Goal: Task Accomplishment & Management: Manage account settings

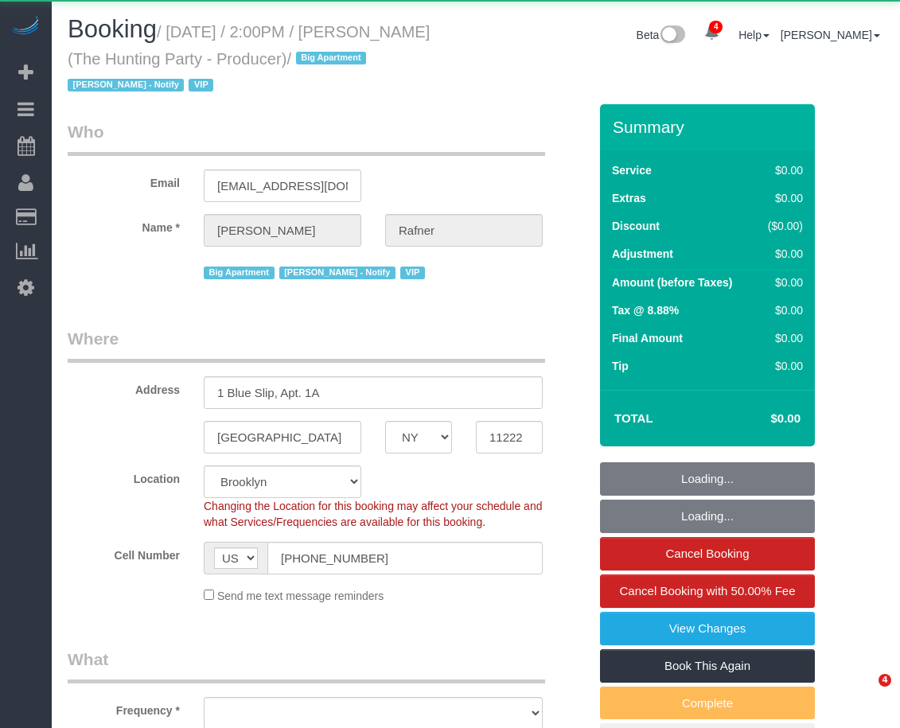
select select "NY"
select select "object:674"
select select "2"
select select "120"
select select "spot1"
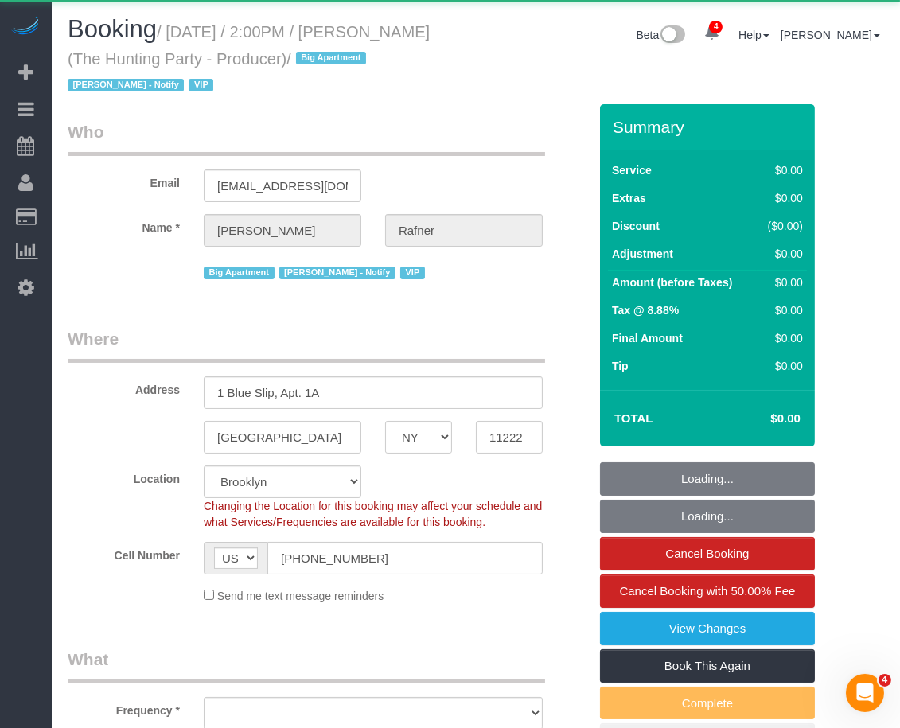
select select "number:58"
select select "number:76"
select select "number:15"
select select "number:5"
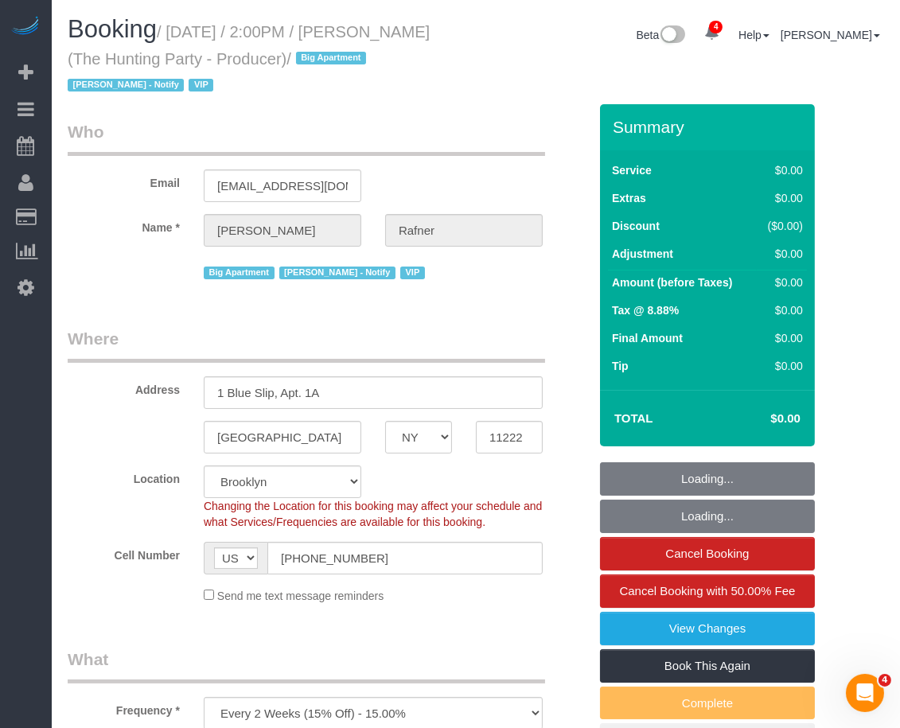
select select "string:stripe-pm_1Rtzof4VGloSiKo7440tZ5Fk"
select select "object:1363"
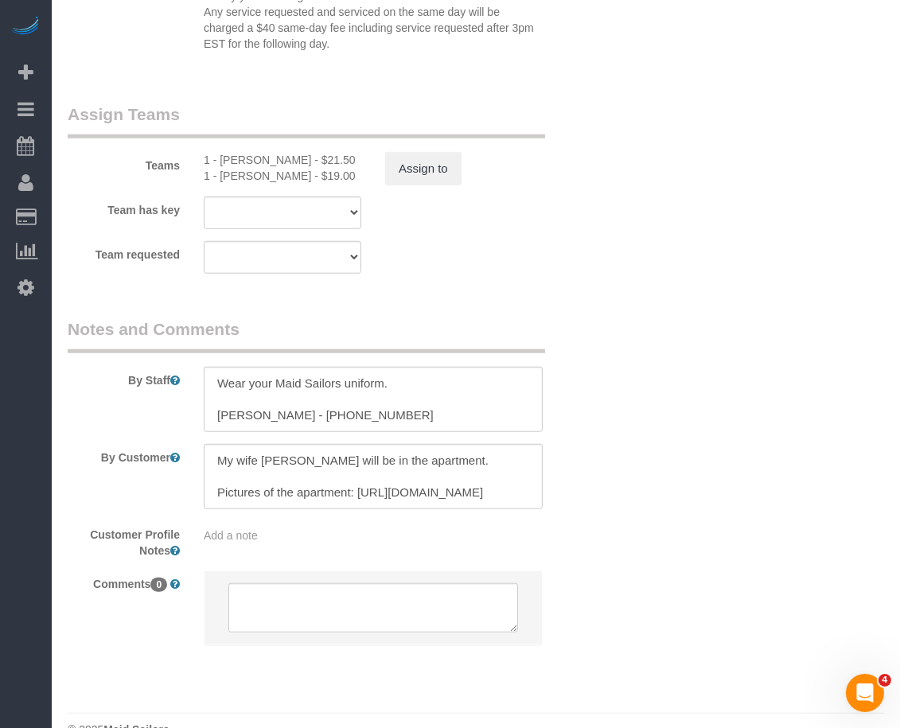
scroll to position [1818, 0]
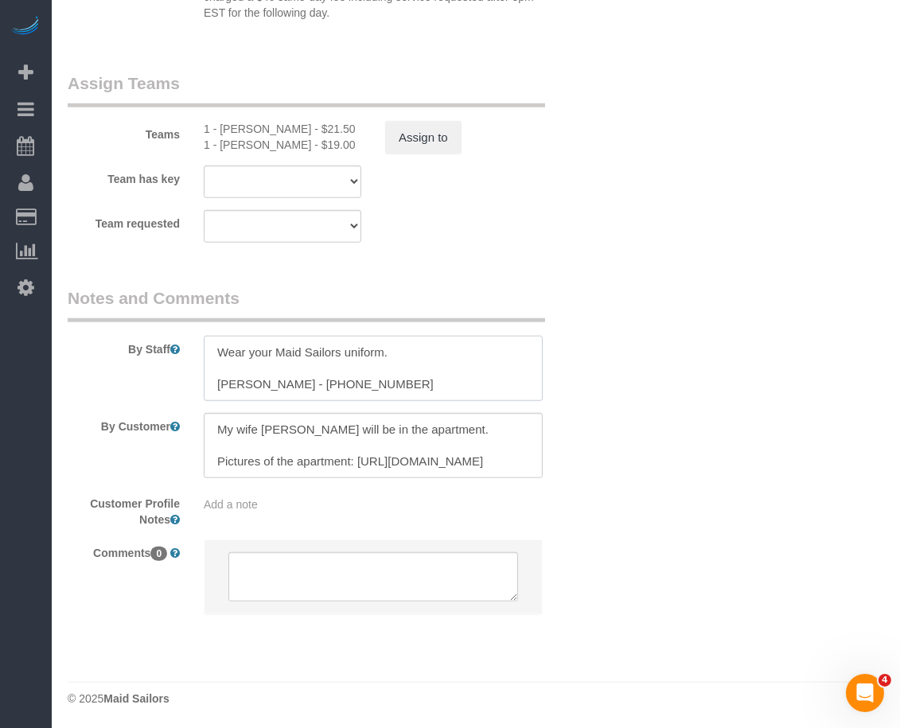
drag, startPoint x: 280, startPoint y: 379, endPoint x: 226, endPoint y: 380, distance: 54.1
click at [214, 378] on textarea at bounding box center [373, 368] width 339 height 65
drag, startPoint x: 286, startPoint y: 383, endPoint x: 215, endPoint y: 379, distance: 71.7
click at [215, 379] on textarea at bounding box center [373, 368] width 339 height 65
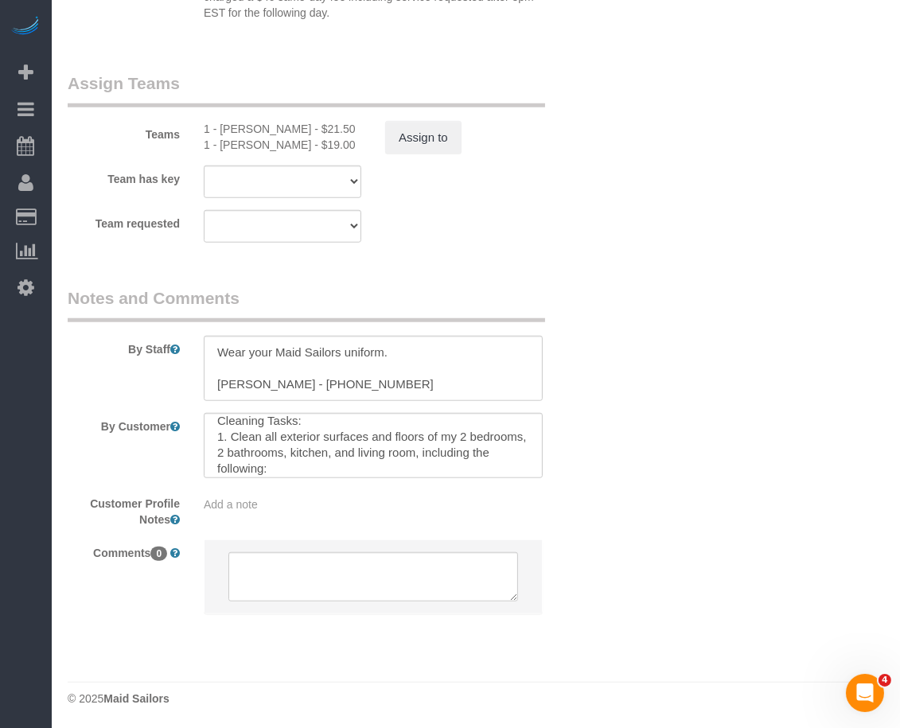
scroll to position [121, 0]
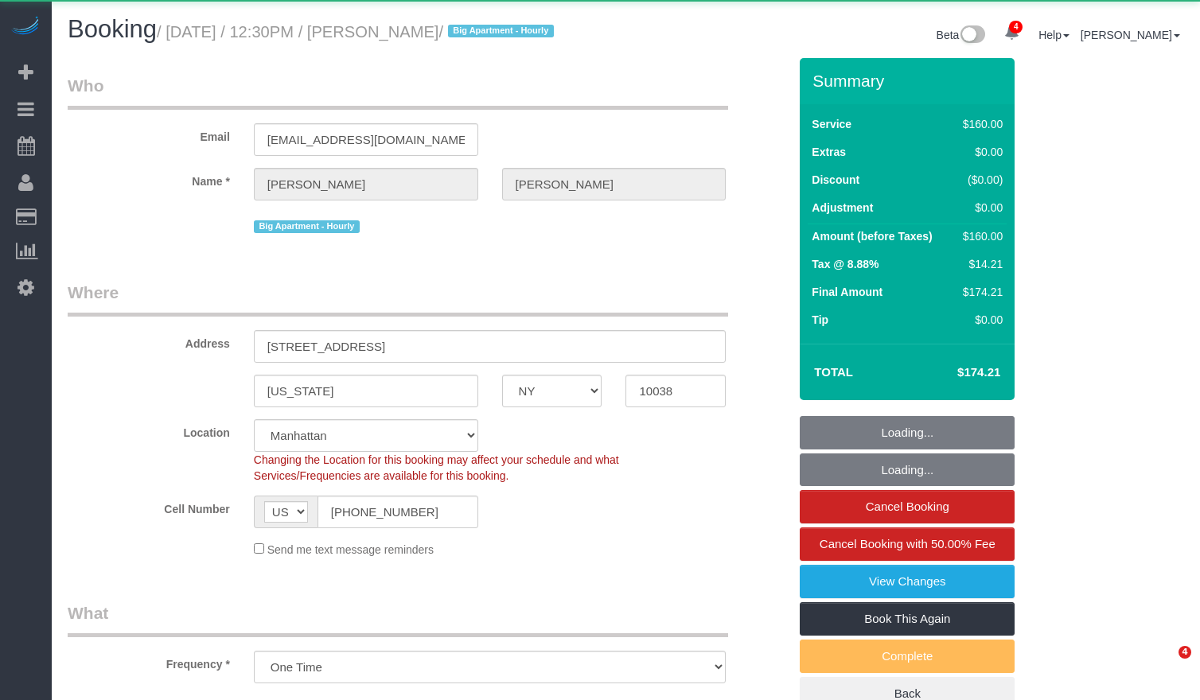
select select "NY"
select select "object:892"
select select "number:58"
select select "number:73"
select select "number:15"
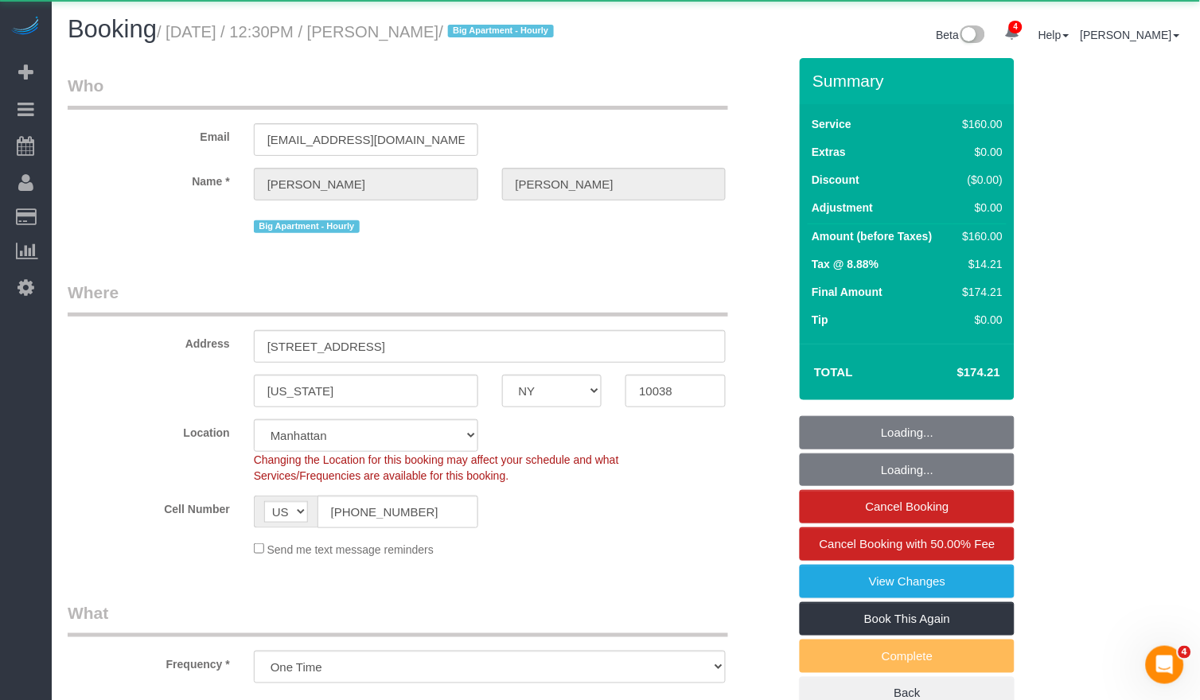
select select "number:6"
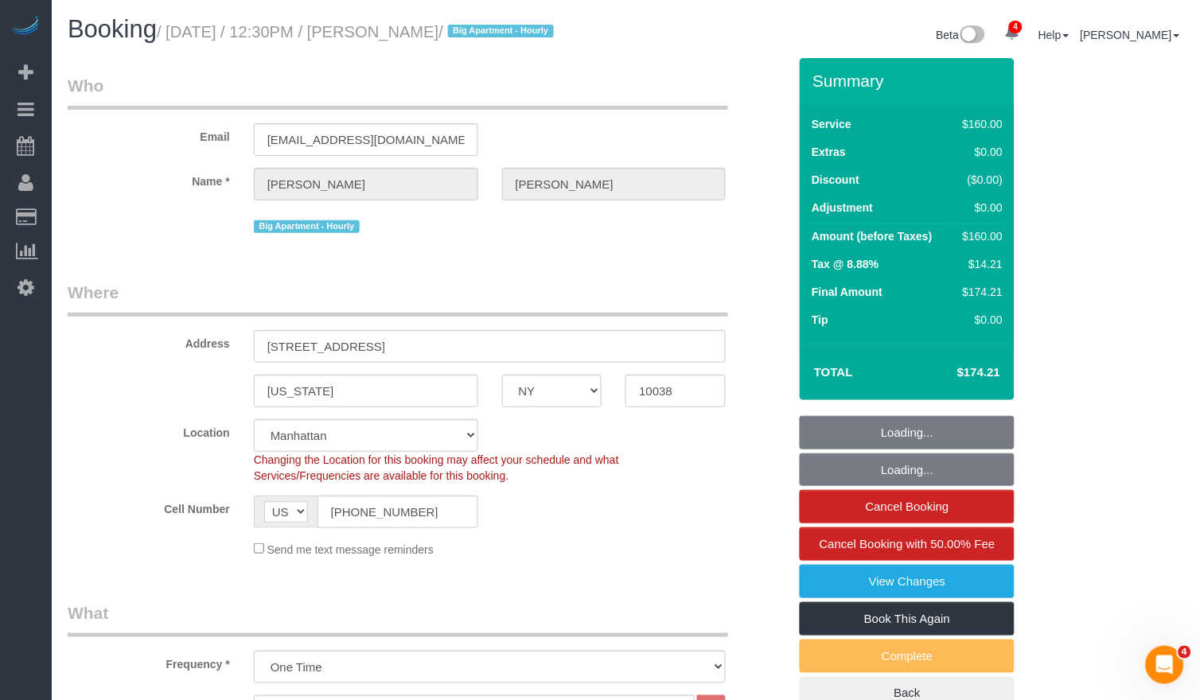
select select "string:stripe-pm_1RzpcI4VGloSiKo7fsgAjWPB"
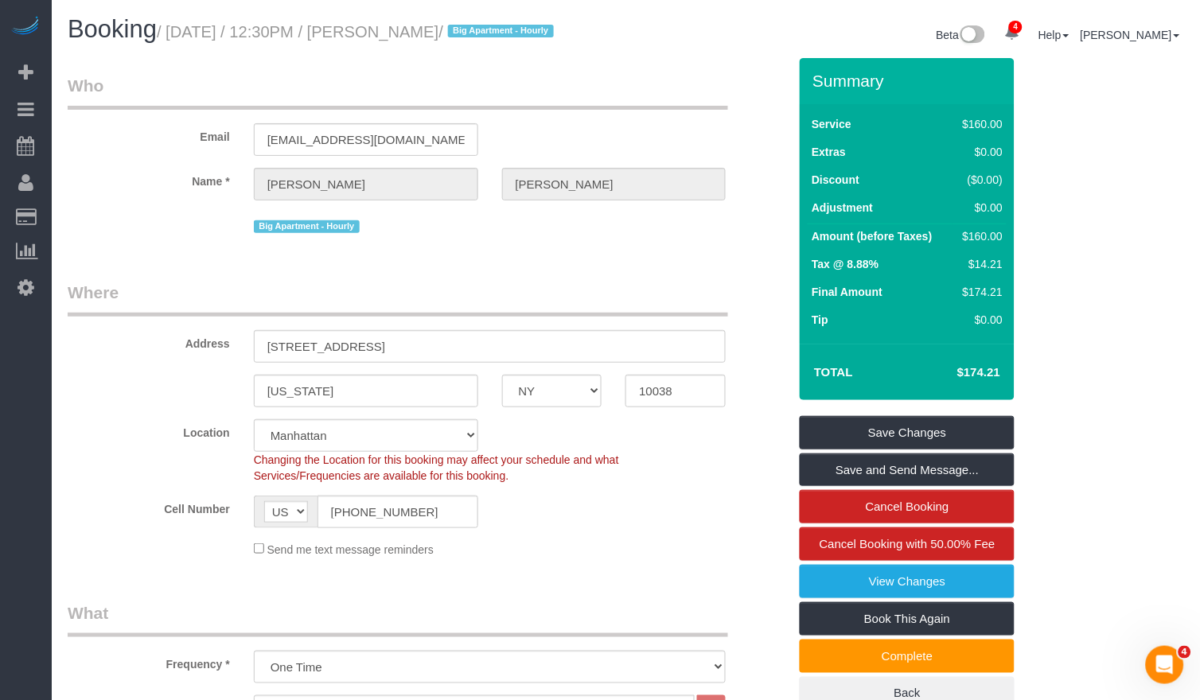
drag, startPoint x: 507, startPoint y: 33, endPoint x: 184, endPoint y: 40, distance: 323.1
click at [184, 40] on small "/ August 26, 2025 / 12:30PM / Cameron Lindell / Big Apartment - Hourly" at bounding box center [358, 32] width 402 height 18
copy small "August 26, 2025 / 12:30PM / Cameron Lindell"
click at [281, 0] on div at bounding box center [600, 1] width 1200 height 2
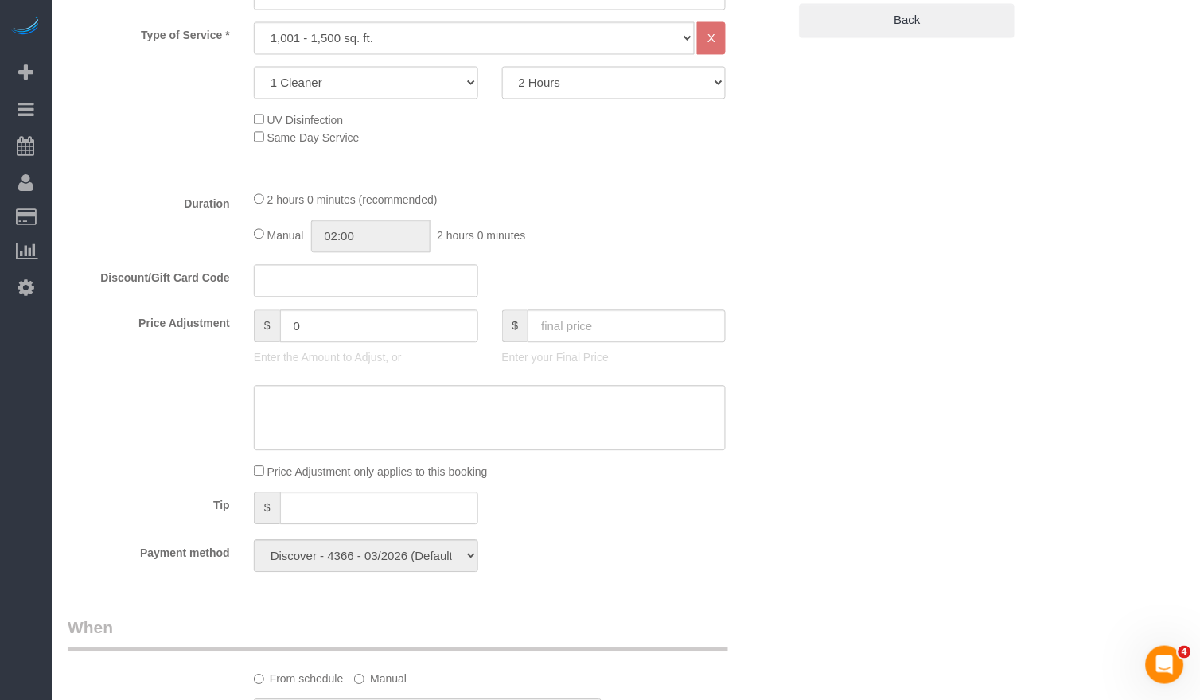
scroll to position [666, 0]
